Goal: Use online tool/utility: Utilize a website feature to perform a specific function

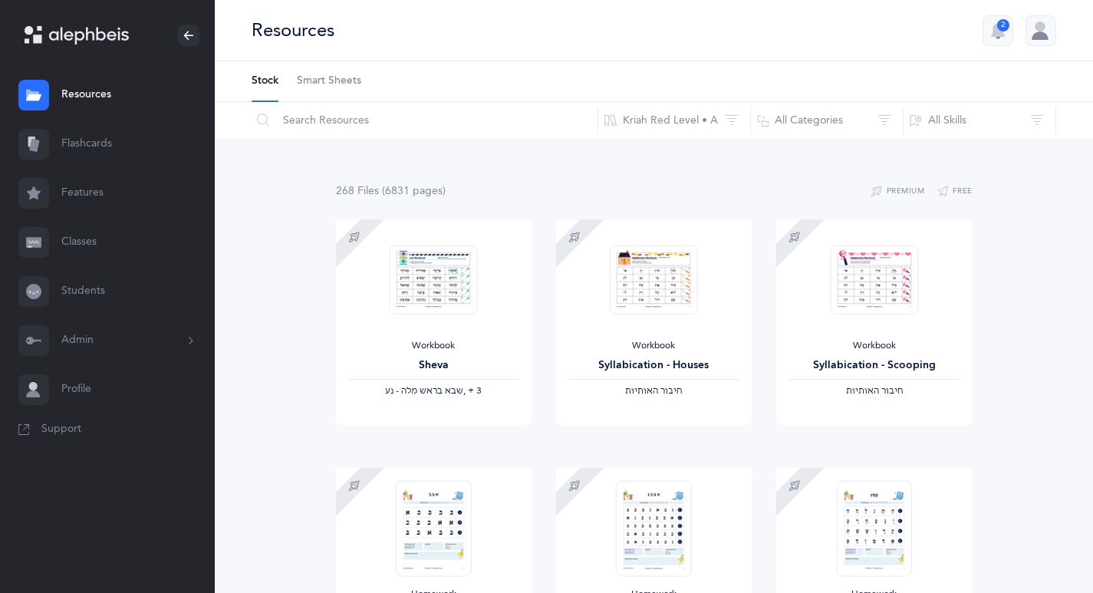
click at [308, 82] on span "Smart Sheets" at bounding box center [329, 81] width 64 height 15
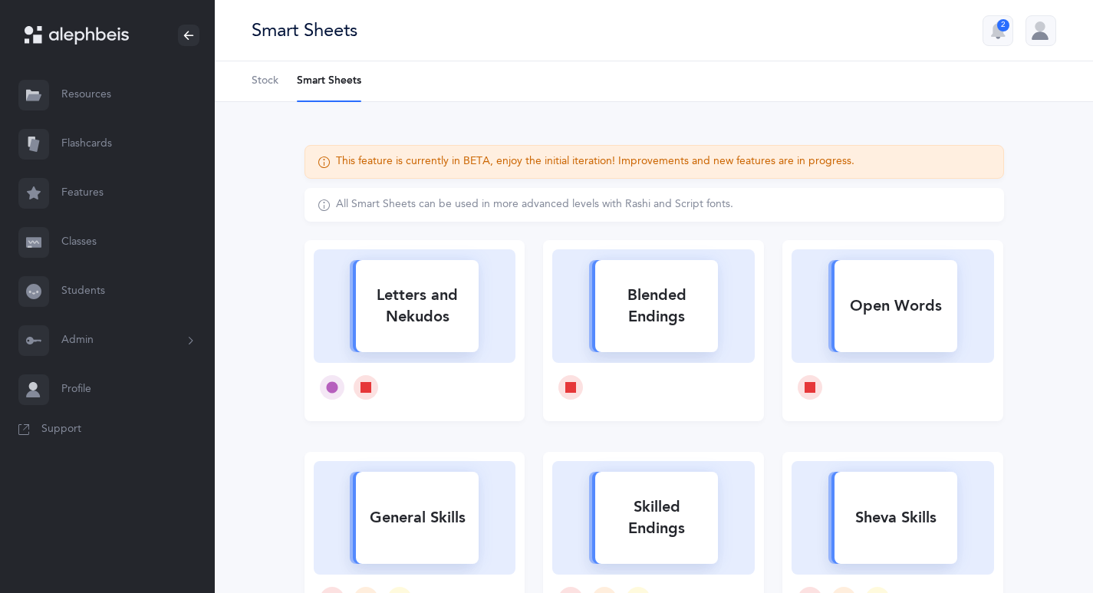
click at [420, 318] on div "Letters and Nekudos" at bounding box center [417, 305] width 123 height 61
select select
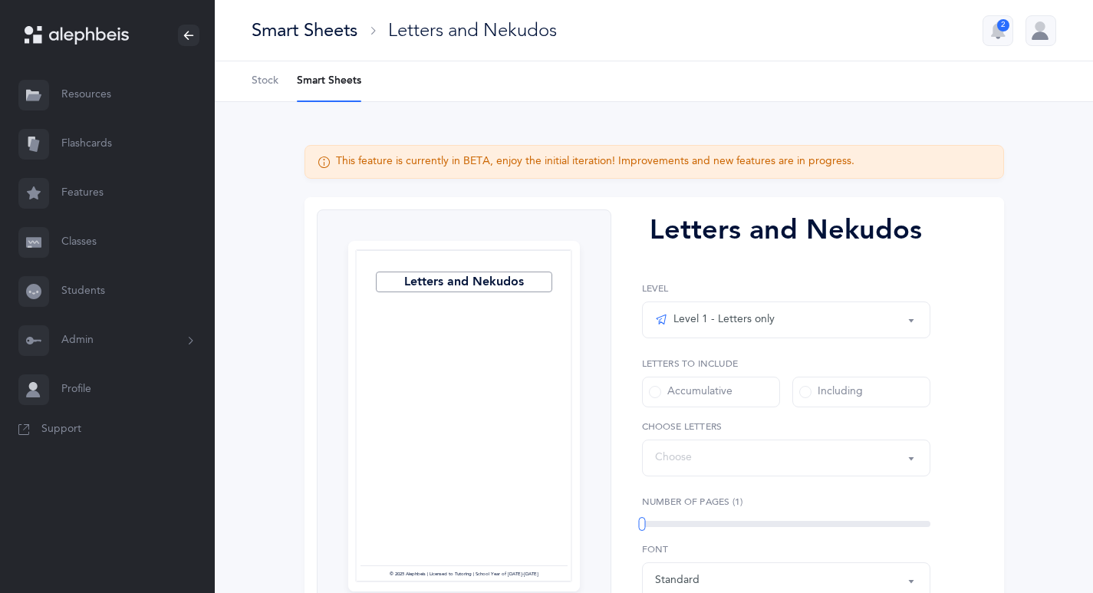
select select "27"
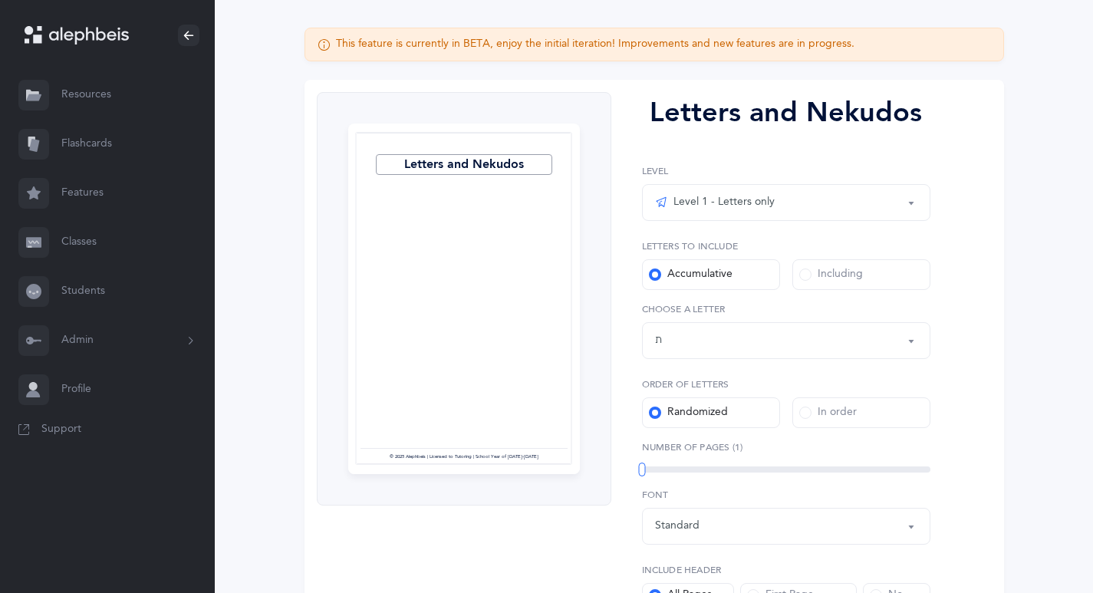
scroll to position [144, 0]
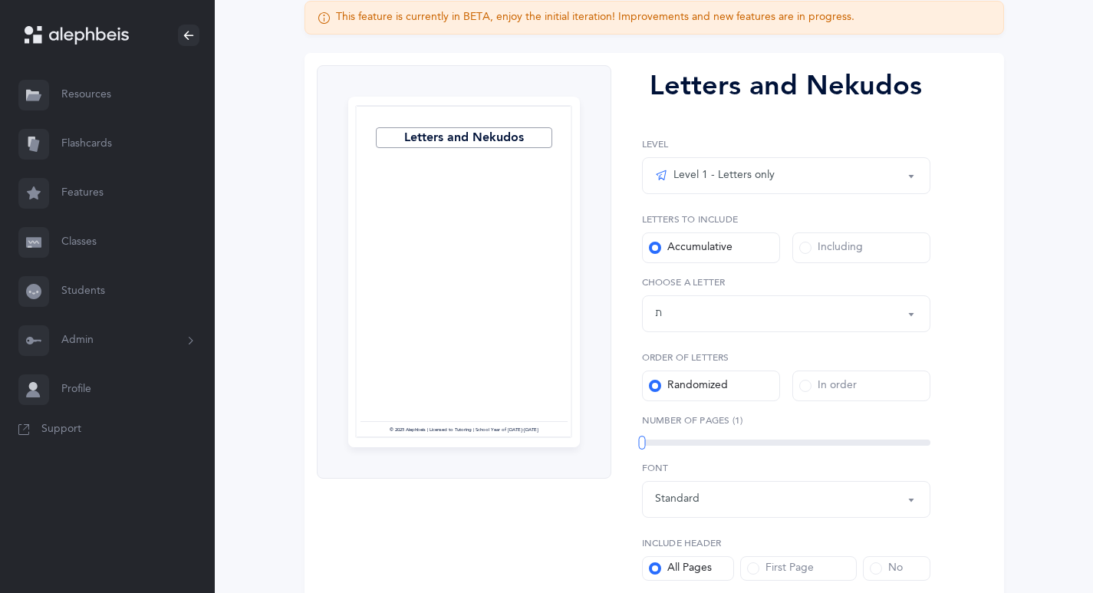
click at [907, 176] on button "Level 1 - Letters only" at bounding box center [786, 175] width 288 height 37
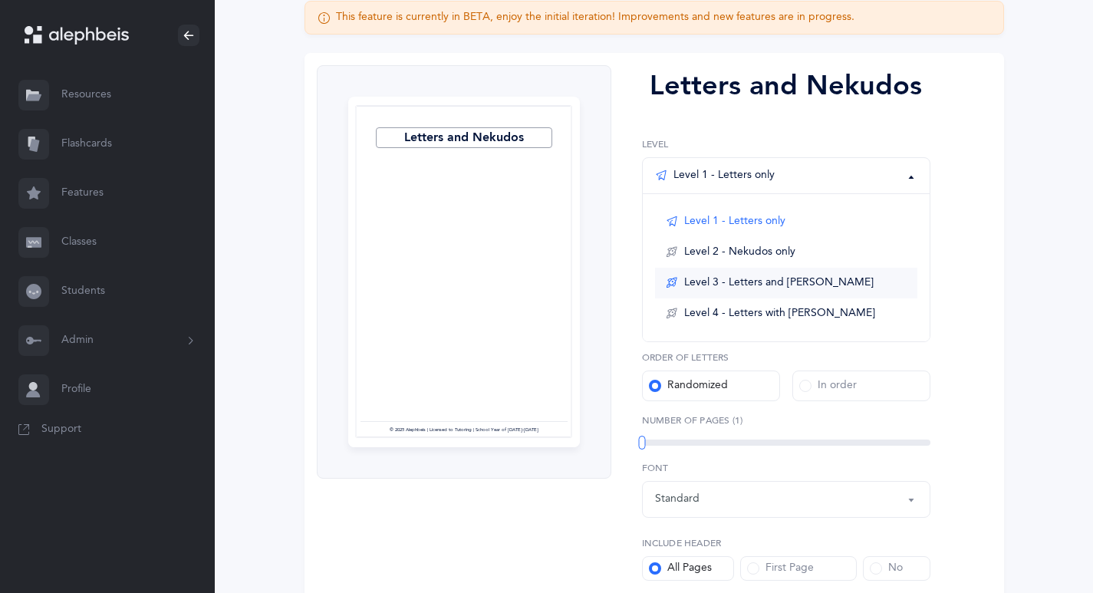
click at [838, 281] on link "Level 3 - Letters and [PERSON_NAME]" at bounding box center [786, 283] width 262 height 31
select select "1"
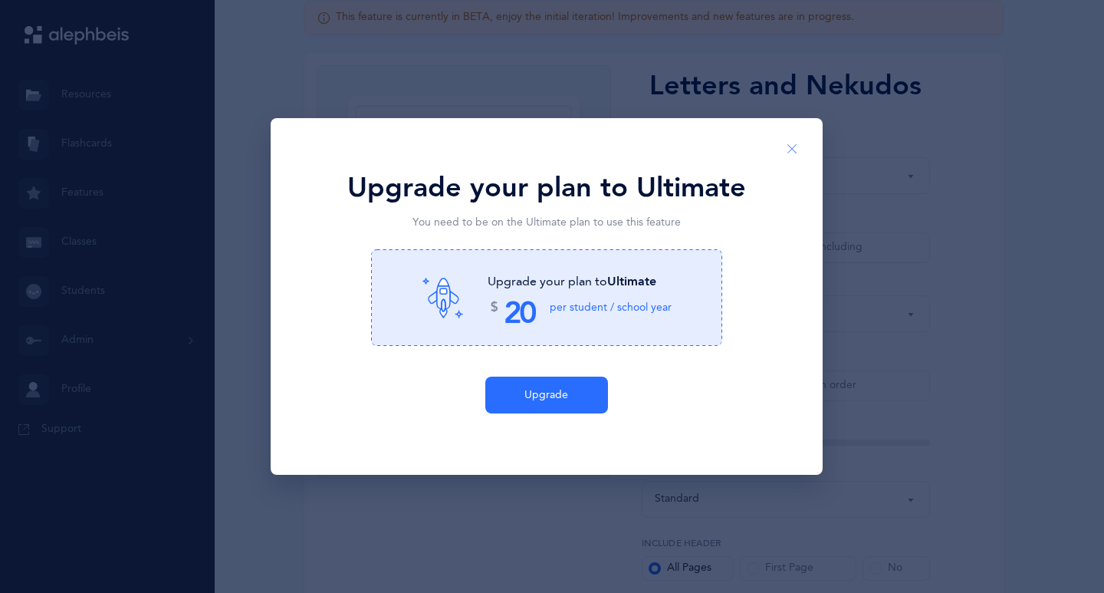
click at [795, 149] on icon "Close" at bounding box center [792, 150] width 12 height 14
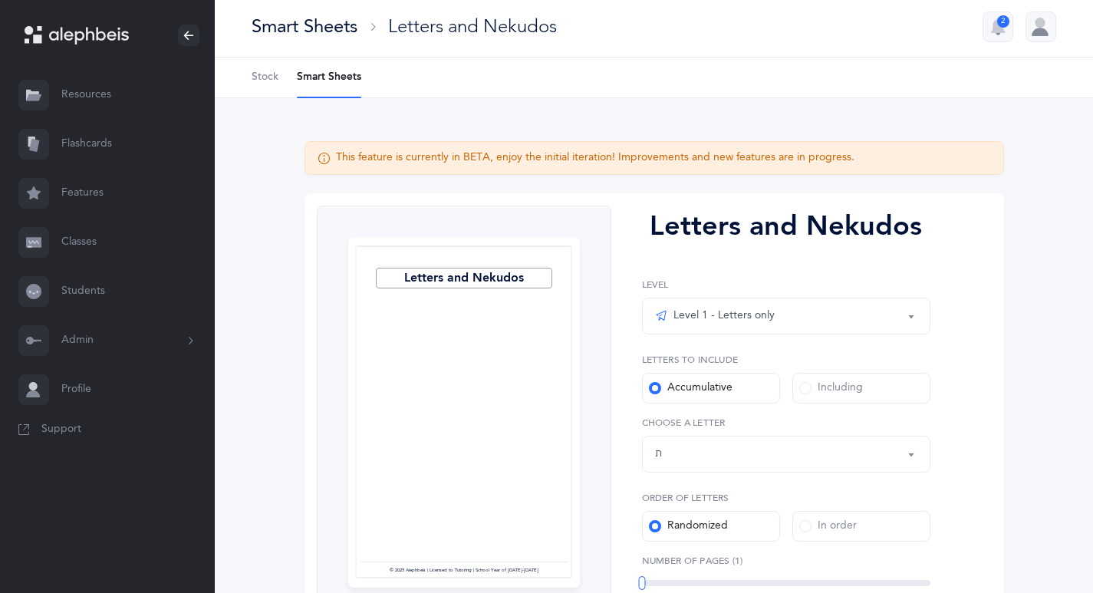
scroll to position [0, 0]
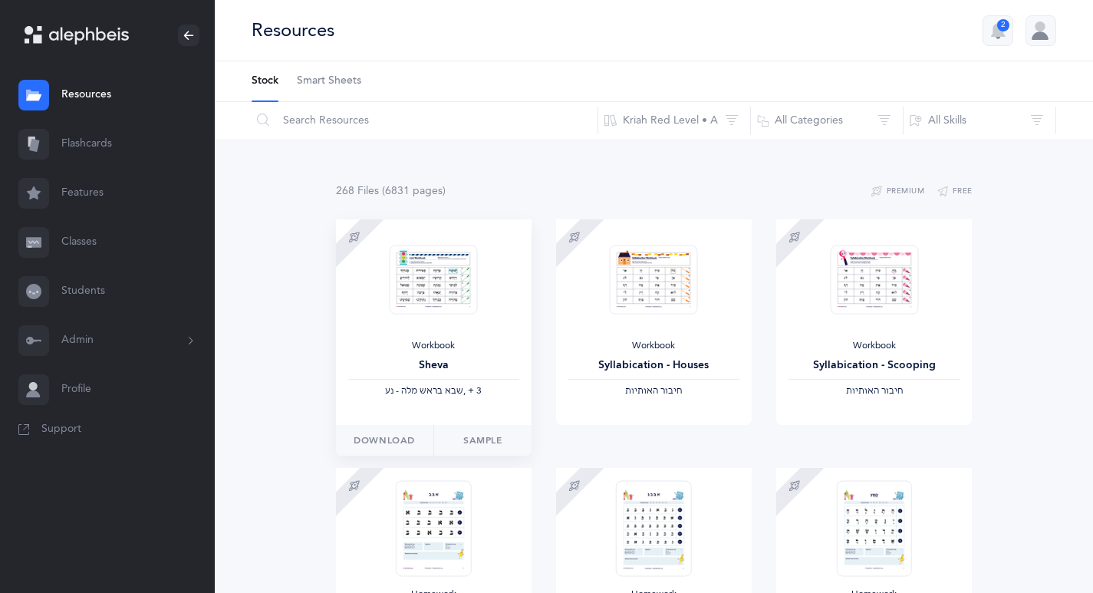
click at [423, 291] on img at bounding box center [434, 280] width 88 height 70
click at [93, 424] on link "Support" at bounding box center [107, 429] width 215 height 31
